Goal: Task Accomplishment & Management: Use online tool/utility

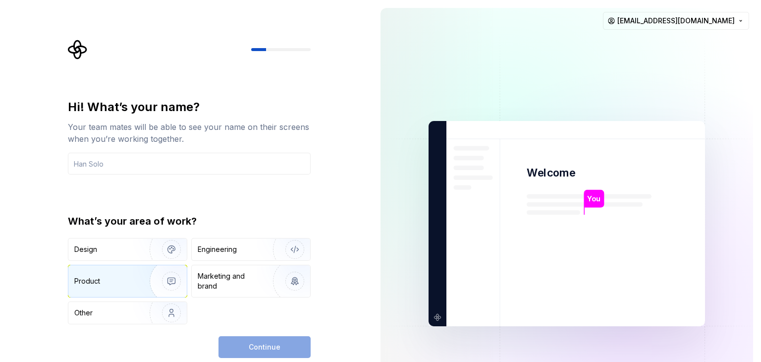
click at [141, 286] on img "button" at bounding box center [164, 281] width 63 height 66
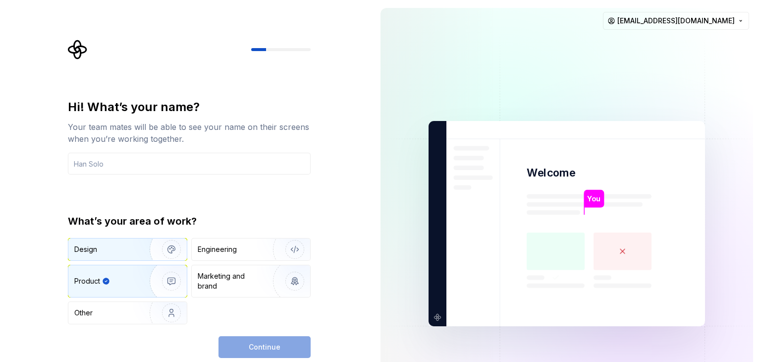
click at [175, 256] on img "button" at bounding box center [164, 249] width 63 height 66
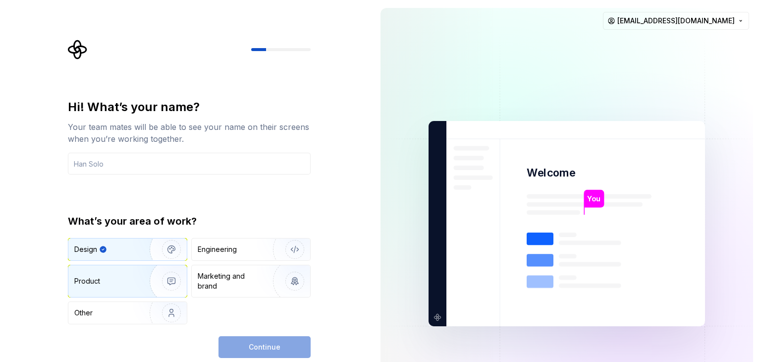
click at [170, 274] on img "button" at bounding box center [164, 281] width 63 height 66
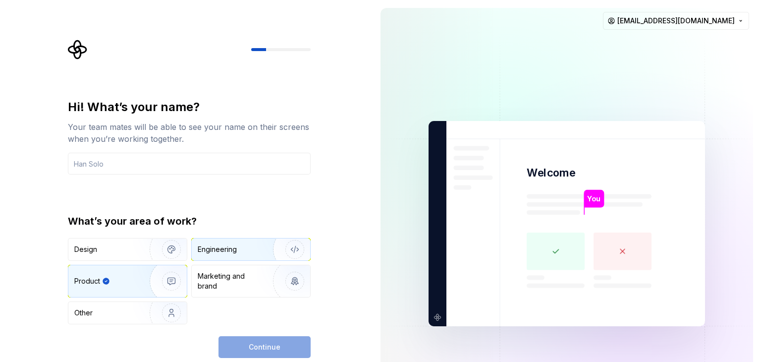
click at [247, 250] on div "Engineering" at bounding box center [237, 249] width 79 height 10
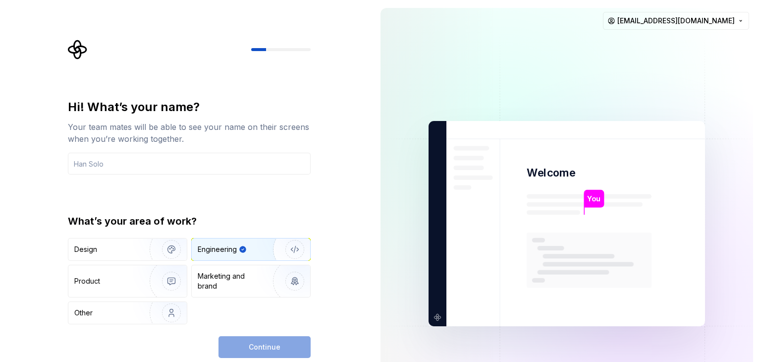
click at [102, 215] on div "What’s your area of work?" at bounding box center [189, 221] width 243 height 14
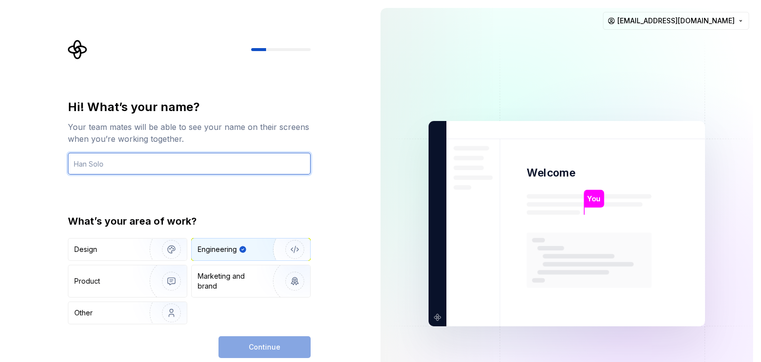
click at [96, 155] on input "text" at bounding box center [189, 164] width 243 height 22
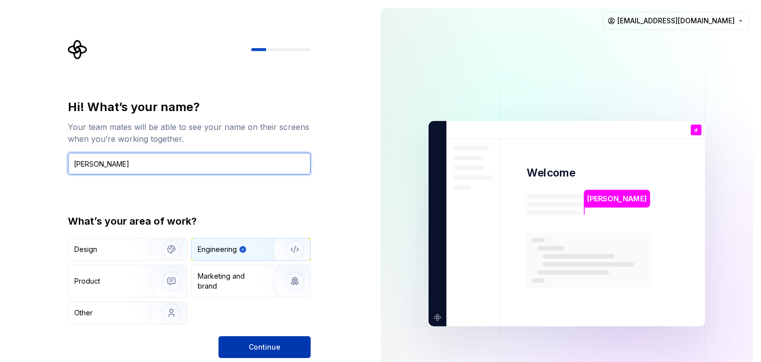
type input "[PERSON_NAME]"
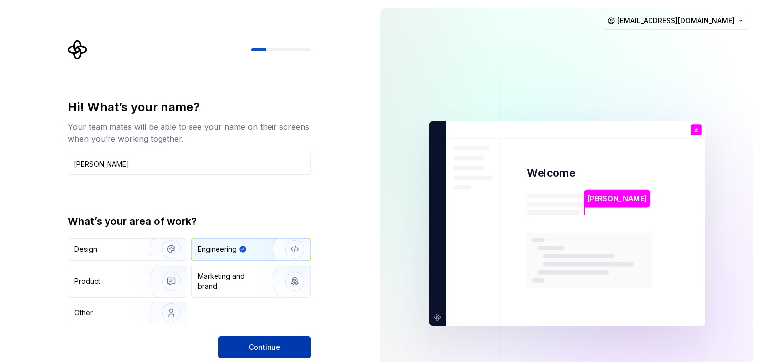
click at [264, 349] on span "Continue" at bounding box center [265, 347] width 32 height 10
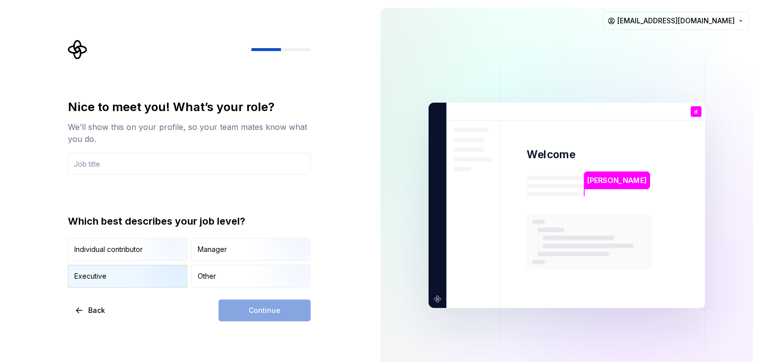
click at [187, 274] on button "Executive" at bounding box center [127, 276] width 119 height 23
click at [212, 271] on div "Other" at bounding box center [207, 276] width 18 height 10
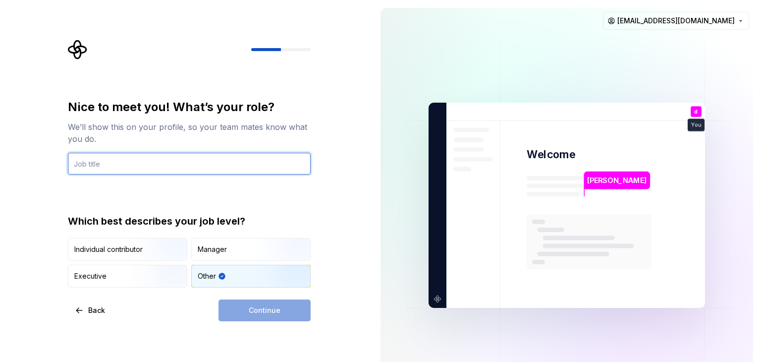
click at [160, 162] on input "text" at bounding box center [189, 164] width 243 height 22
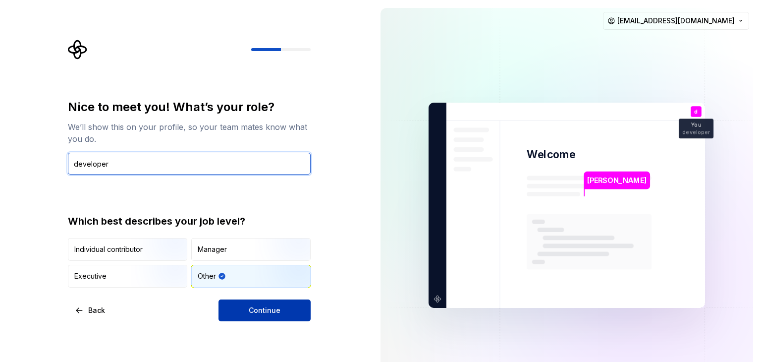
type input "developer"
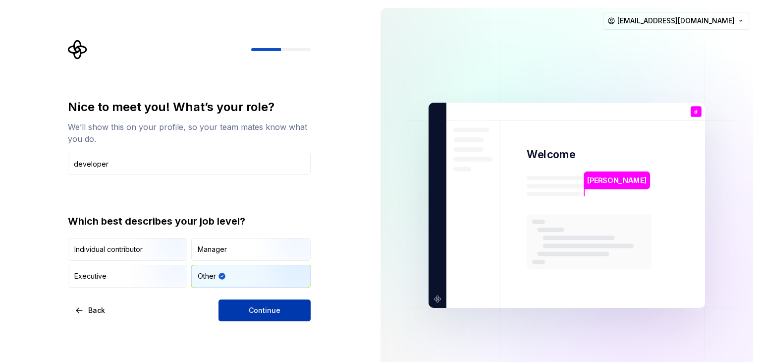
click at [270, 313] on span "Continue" at bounding box center [265, 310] width 32 height 10
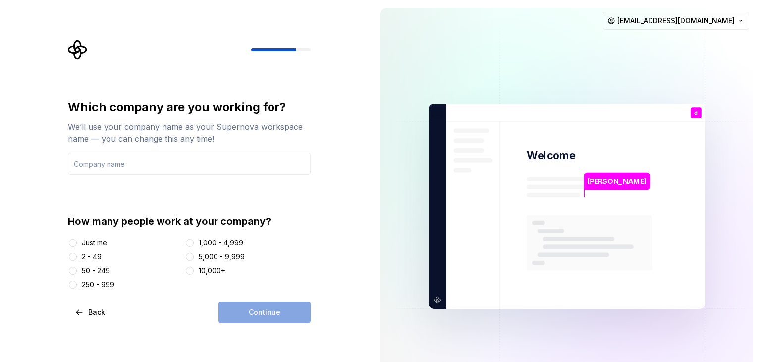
click at [83, 243] on div "Just me" at bounding box center [94, 243] width 25 height 10
click at [77, 243] on button "Just me" at bounding box center [73, 243] width 8 height 8
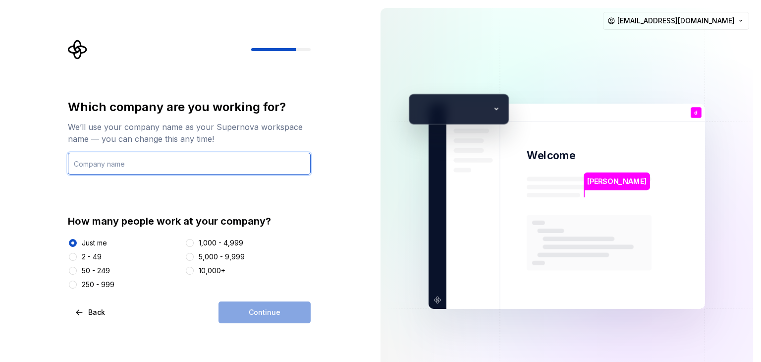
click at [148, 167] on input "text" at bounding box center [189, 164] width 243 height 22
type input "xyz"
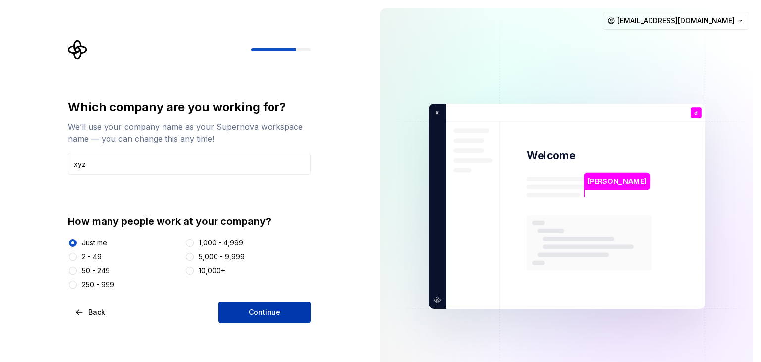
click at [265, 312] on span "Continue" at bounding box center [265, 312] width 32 height 10
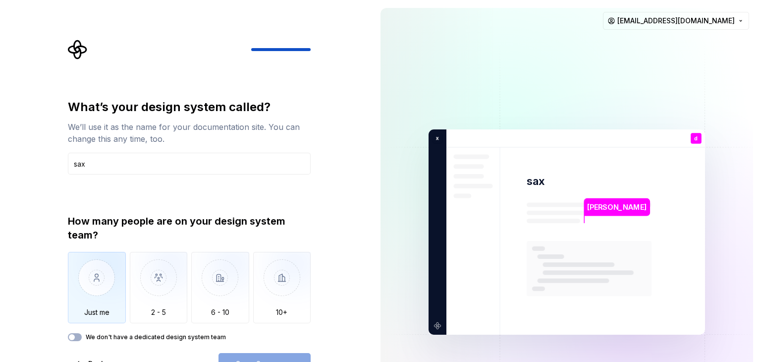
type input "sax"
click at [115, 310] on img "button" at bounding box center [97, 285] width 58 height 66
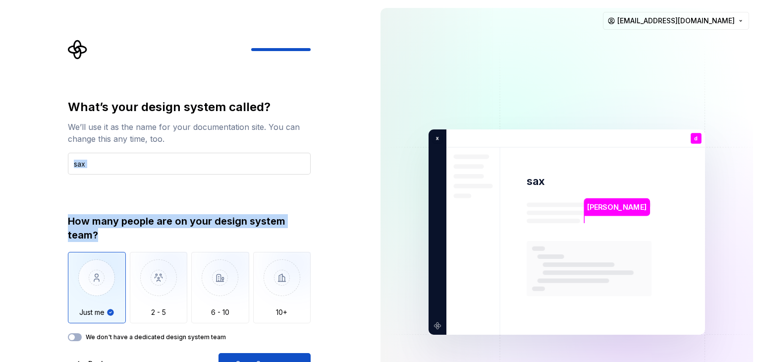
drag, startPoint x: 266, startPoint y: 229, endPoint x: 270, endPoint y: 156, distance: 72.5
click at [270, 156] on div "What’s your design system called? We’ll use it as the name for your documentati…" at bounding box center [189, 220] width 243 height 242
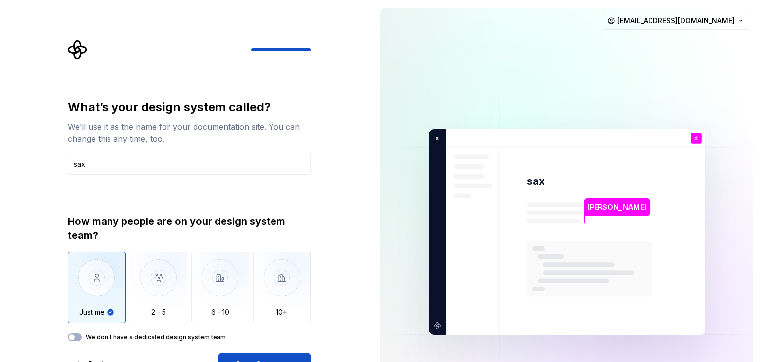
click at [361, 263] on div "What’s your design system called? We’ll use it as the name for your documentati…" at bounding box center [186, 232] width 373 height 464
click at [270, 359] on span "Open Supernova" at bounding box center [264, 364] width 58 height 10
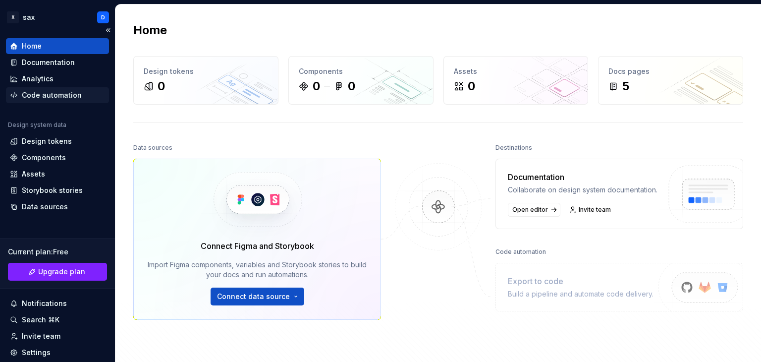
click at [79, 92] on div "Code automation" at bounding box center [57, 95] width 95 height 10
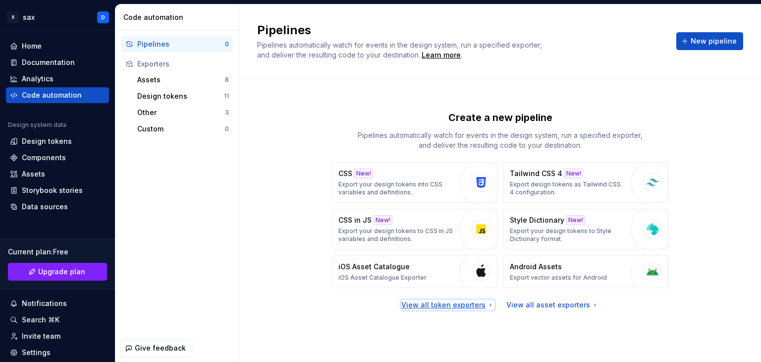
click at [490, 306] on icon at bounding box center [491, 305] width 8 height 8
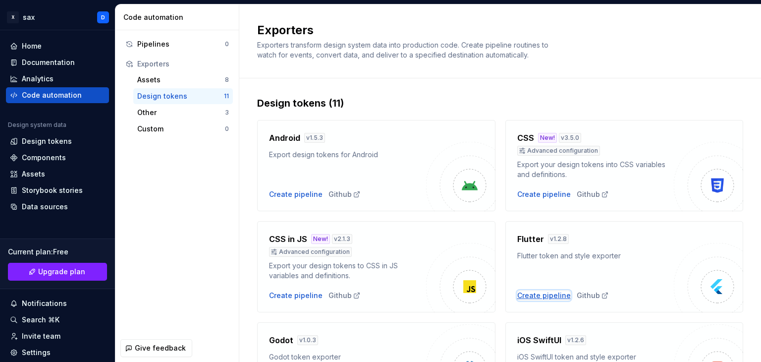
click at [535, 295] on div "Create pipeline" at bounding box center [545, 296] width 54 height 10
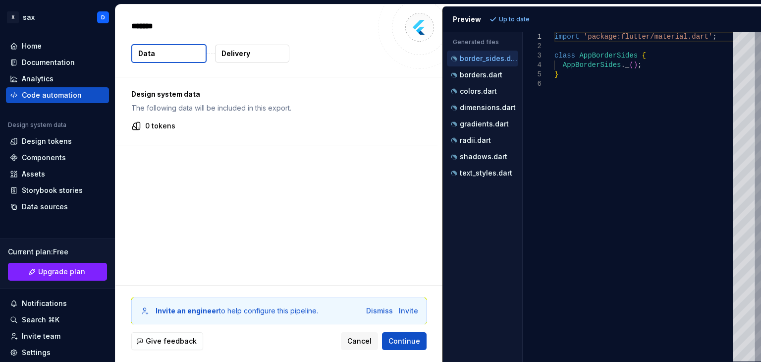
type textarea "*"
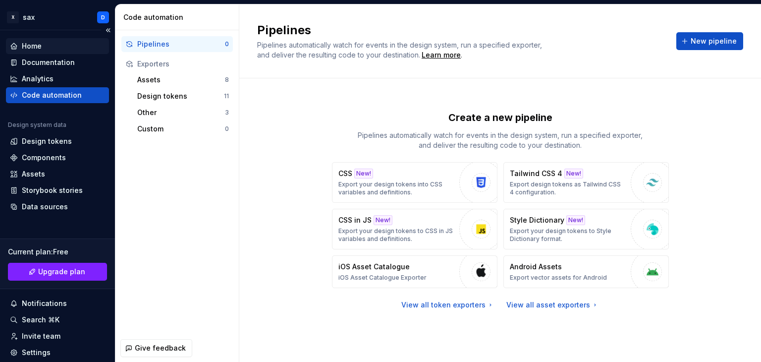
click at [58, 47] on div "Home" at bounding box center [57, 46] width 95 height 10
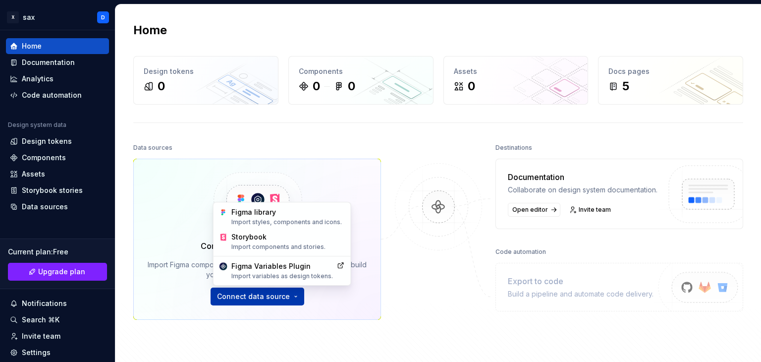
click at [271, 295] on html "X sax D Home Documentation Analytics Code automation Design system data Design …" at bounding box center [380, 181] width 761 height 362
click at [252, 211] on div "Figma library Import styles, components and icons." at bounding box center [288, 216] width 114 height 19
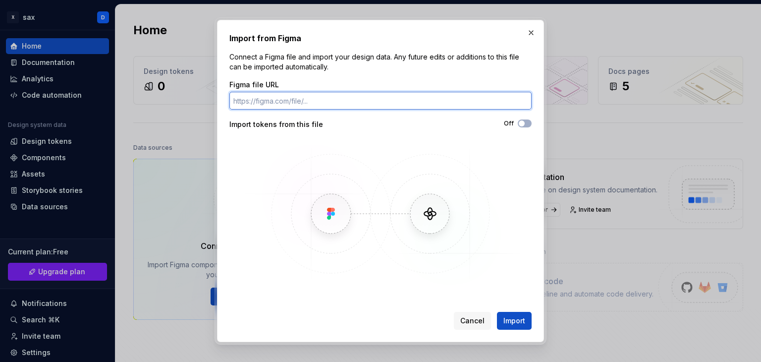
click at [361, 104] on input "Figma file URL" at bounding box center [381, 101] width 302 height 18
paste input "[URL][DOMAIN_NAME]"
type input "[URL][DOMAIN_NAME]"
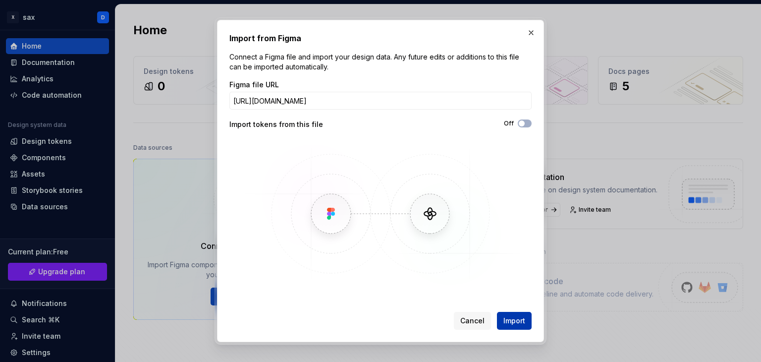
scroll to position [0, 0]
click at [499, 321] on button "Import" at bounding box center [514, 321] width 35 height 18
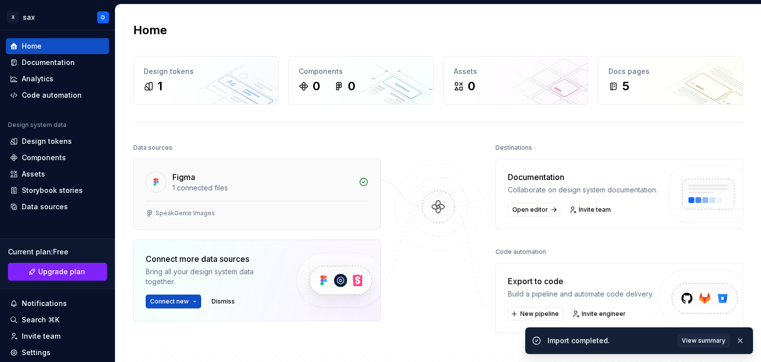
click at [287, 186] on div "1 connected files" at bounding box center [263, 188] width 180 height 10
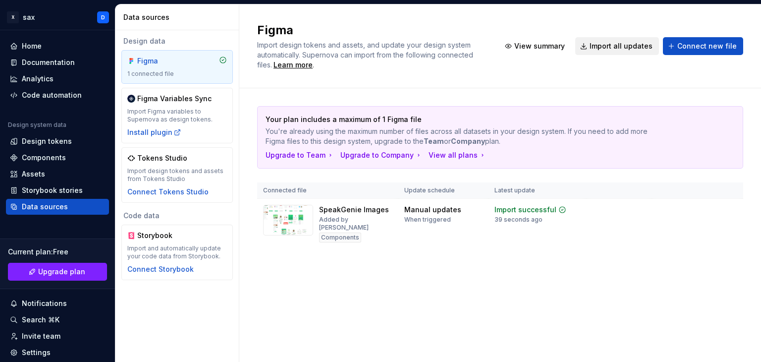
click at [619, 46] on span "Import all updates" at bounding box center [621, 46] width 63 height 10
click at [527, 49] on span "View summary" at bounding box center [540, 46] width 51 height 10
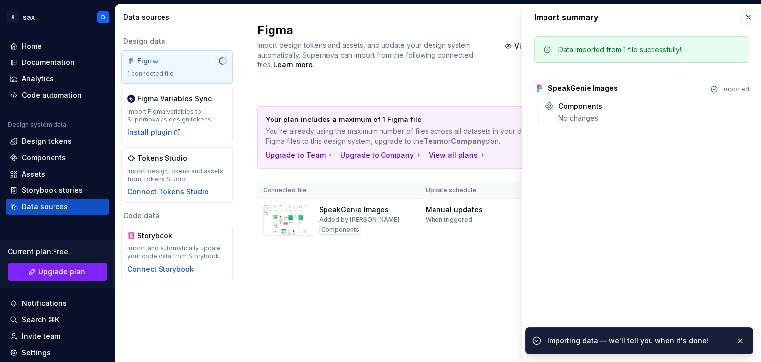
click at [499, 60] on div "Figma Import design tokens and assets, and update your design system automatica…" at bounding box center [500, 46] width 486 height 48
click at [739, 340] on button "button" at bounding box center [740, 341] width 13 height 14
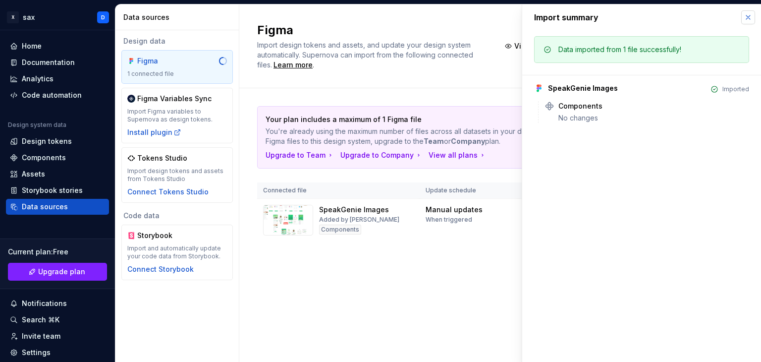
click at [742, 18] on button "button" at bounding box center [749, 17] width 14 height 14
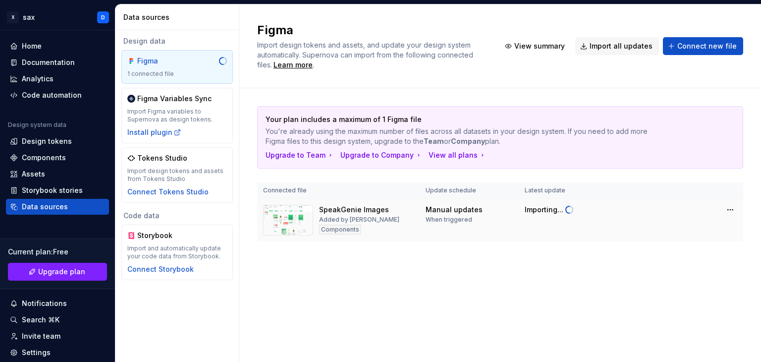
click at [335, 229] on div "Components" at bounding box center [340, 230] width 42 height 10
click at [380, 211] on div "SpeakGenie Images" at bounding box center [354, 210] width 70 height 10
click at [297, 220] on img at bounding box center [288, 220] width 50 height 31
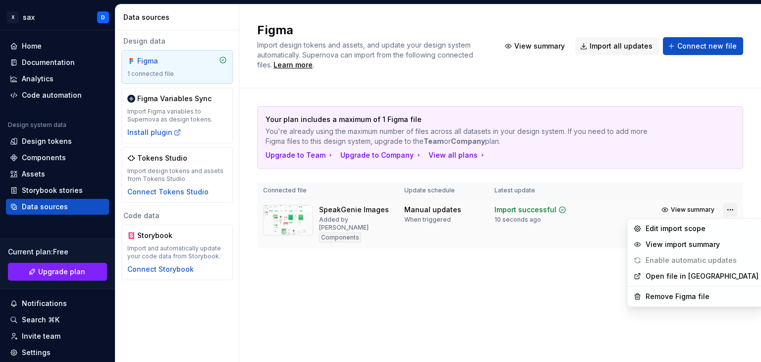
click at [724, 209] on html "X sax D Home Documentation Analytics Code automation Design system data Design …" at bounding box center [380, 181] width 761 height 362
click at [642, 226] on div "Edit import scope" at bounding box center [696, 229] width 133 height 16
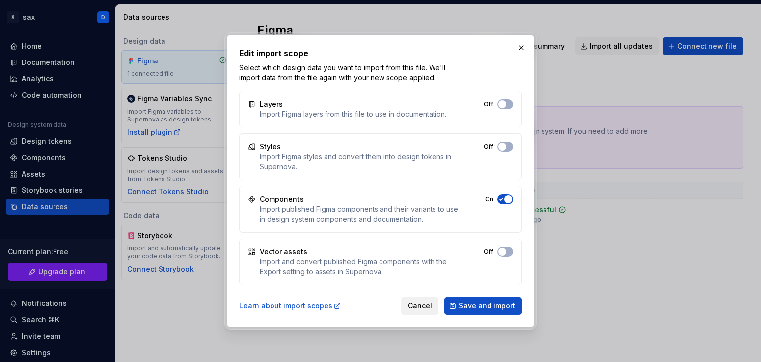
click at [419, 298] on button "Cancel" at bounding box center [420, 306] width 37 height 18
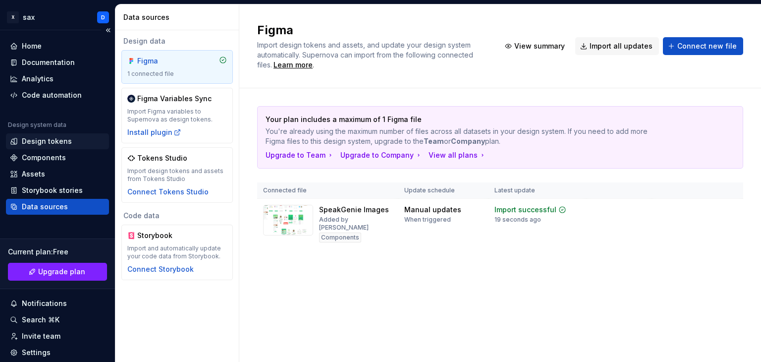
click at [32, 139] on div "Design tokens" at bounding box center [47, 141] width 50 height 10
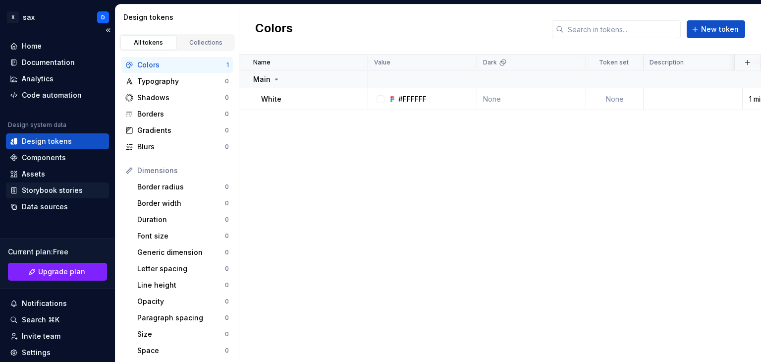
click at [34, 195] on div "Storybook stories" at bounding box center [57, 190] width 103 height 16
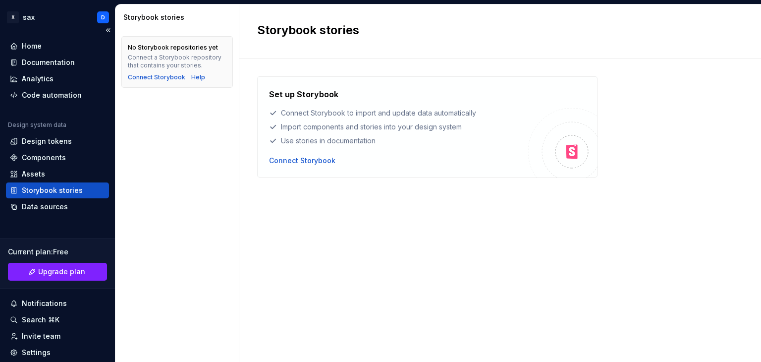
click at [71, 196] on div "Storybook stories" at bounding box center [57, 190] width 103 height 16
click at [53, 208] on div "Data sources" at bounding box center [45, 207] width 46 height 10
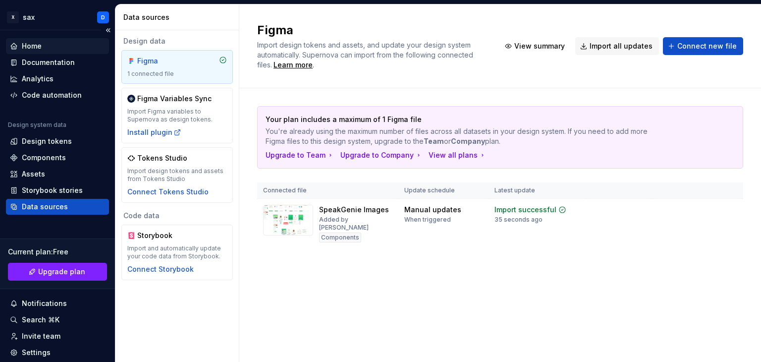
click at [51, 51] on div "Home" at bounding box center [57, 46] width 95 height 10
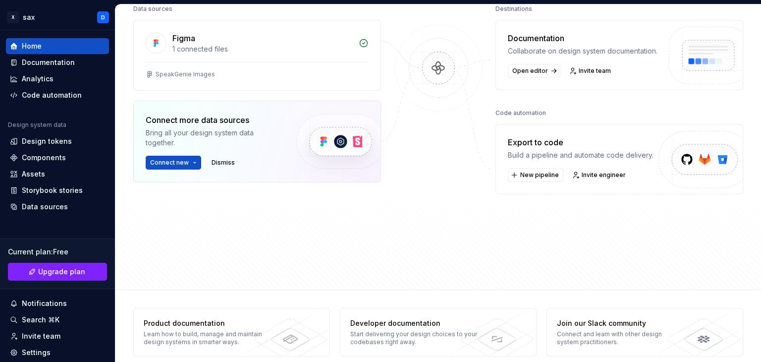
scroll to position [150, 0]
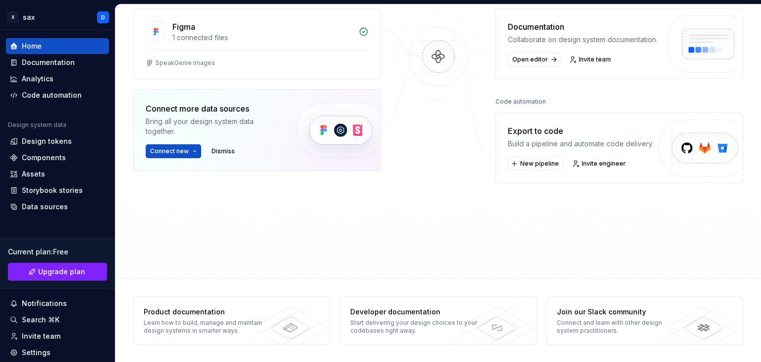
click at [579, 149] on div "Build a pipeline and automate code delivery." at bounding box center [581, 144] width 146 height 10
